Goal: Navigation & Orientation: Find specific page/section

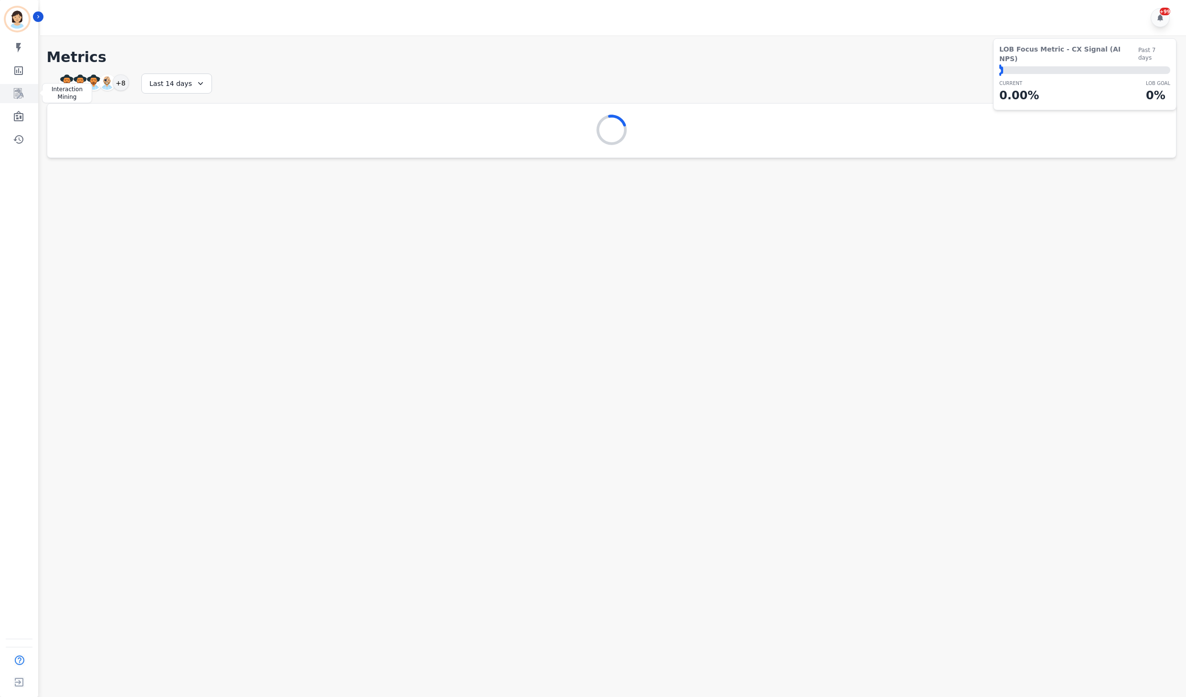
click at [11, 91] on link "Sidebar" at bounding box center [19, 93] width 37 height 19
click at [21, 116] on icon "Sidebar" at bounding box center [19, 116] width 10 height 11
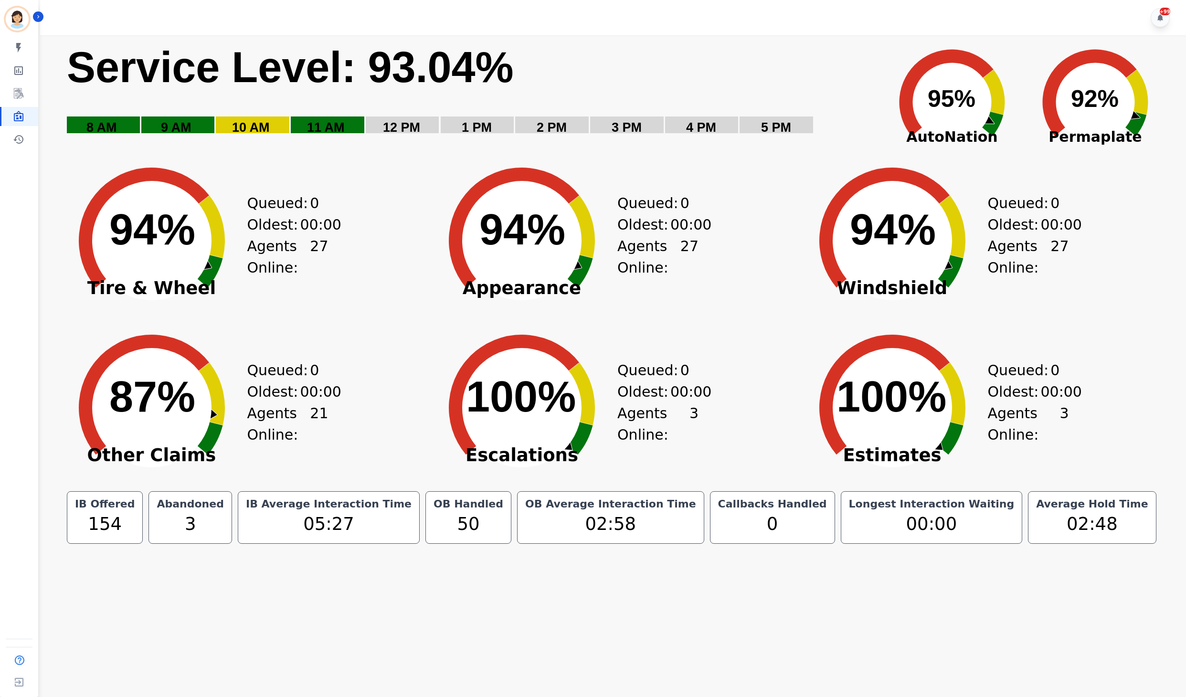
click at [770, 364] on div "Created with Highcharts 10.3.3 100% ​ 100% Escalations Queued: 0 Oldest: 00:00 …" at bounding box center [611, 400] width 370 height 167
